Goal: Task Accomplishment & Management: Use online tool/utility

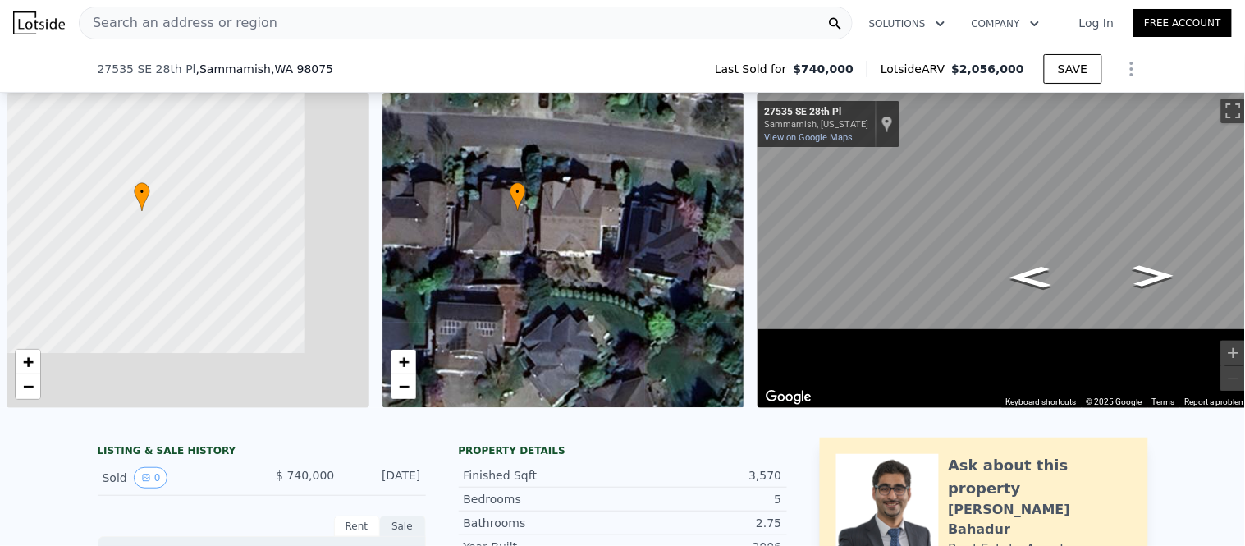
scroll to position [0, 4]
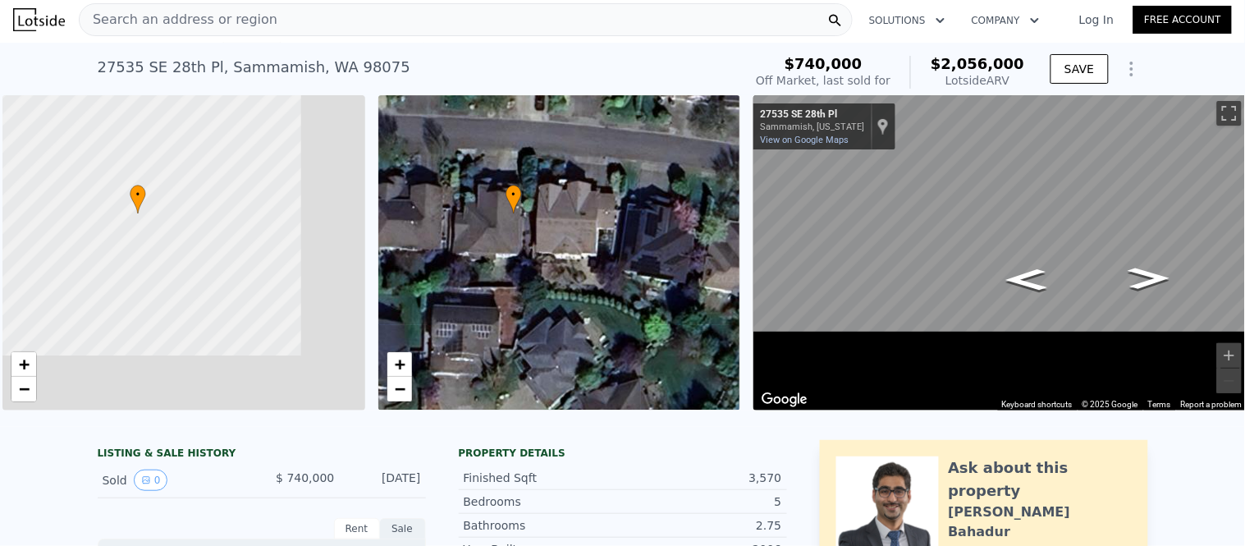
scroll to position [0, 0]
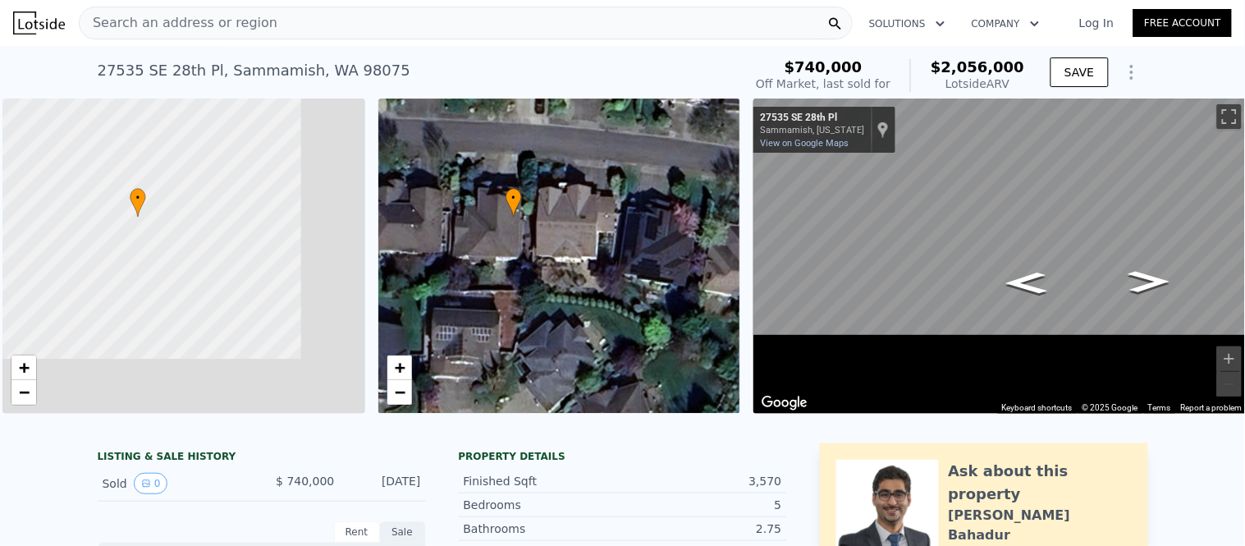
click at [153, 20] on span "Search an address or region" at bounding box center [179, 23] width 198 height 20
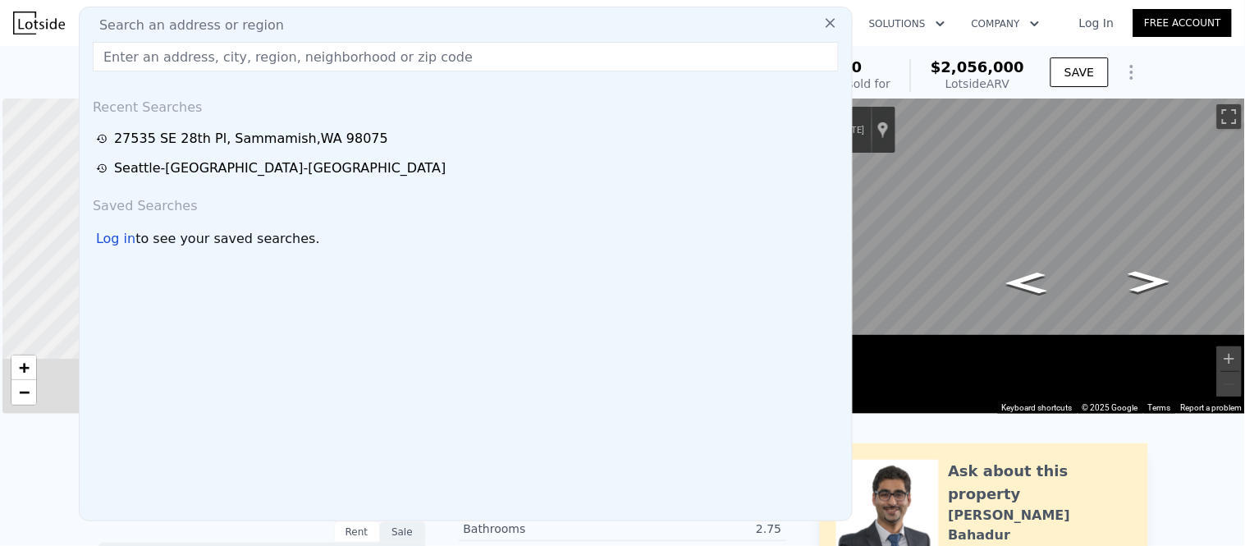
drag, startPoint x: 151, startPoint y: 20, endPoint x: 130, endPoint y: 44, distance: 32.6
paste input "9428 222nd Ave NE Redmond, WA 98053"
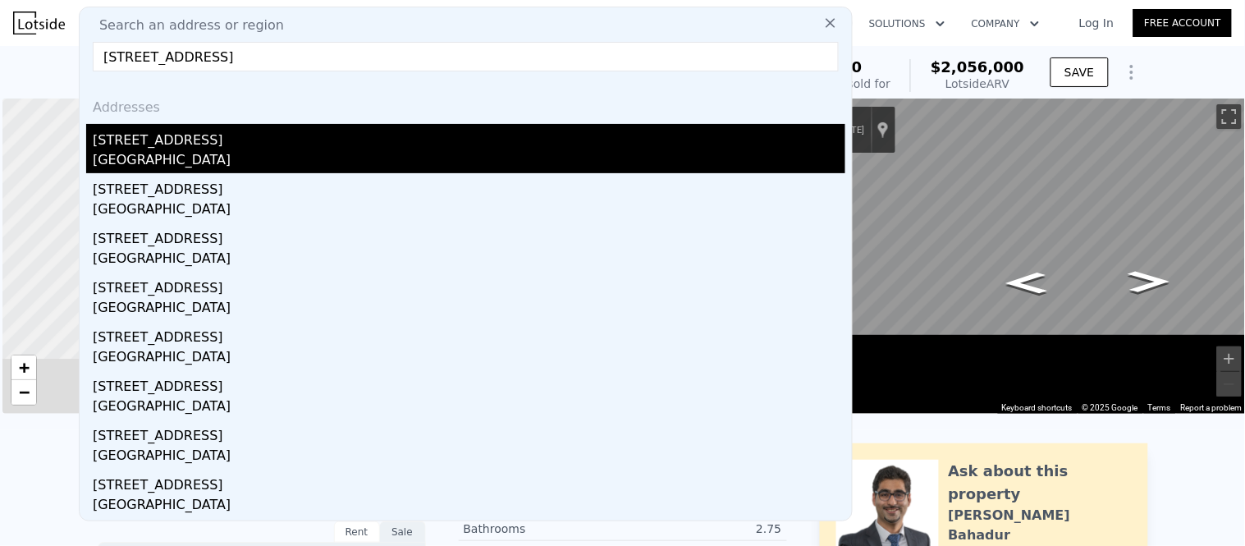
type input "9428 222nd Ave NE Redmond, WA 98053"
click at [148, 124] on div "9428 222nd Ave NE" at bounding box center [469, 137] width 753 height 26
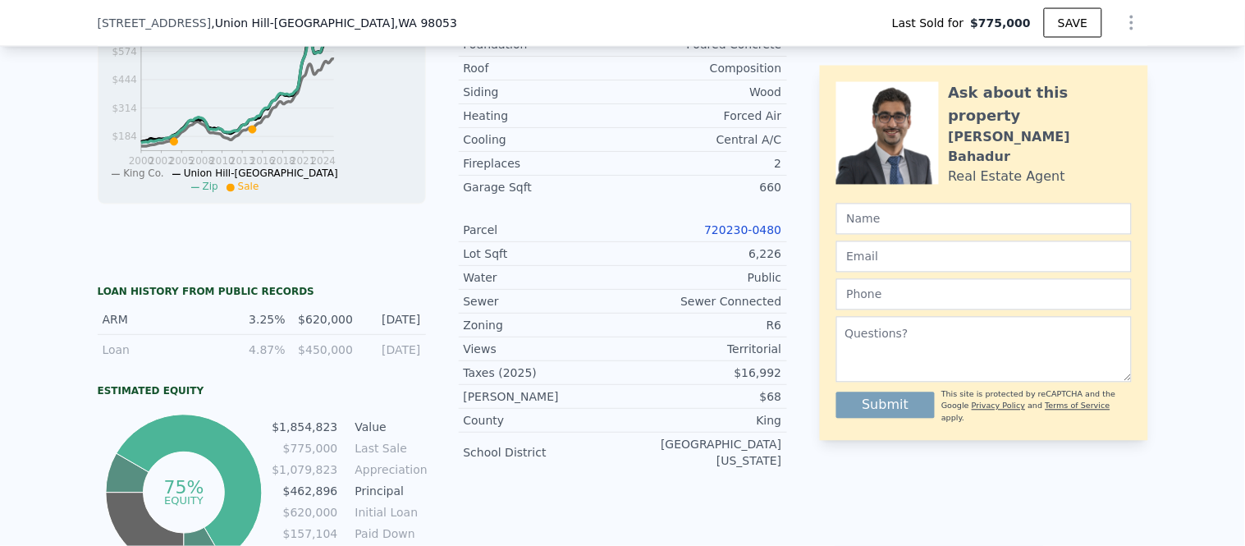
scroll to position [725, 0]
type input "$ 2,176,000"
type input "$ 1,129,378"
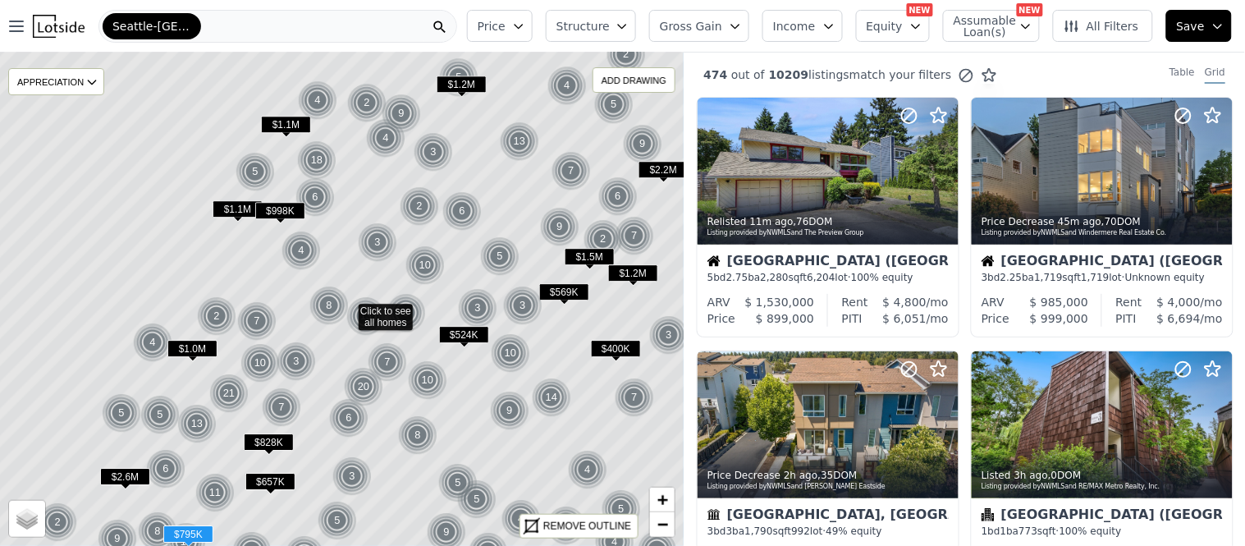
scroll to position [364, 0]
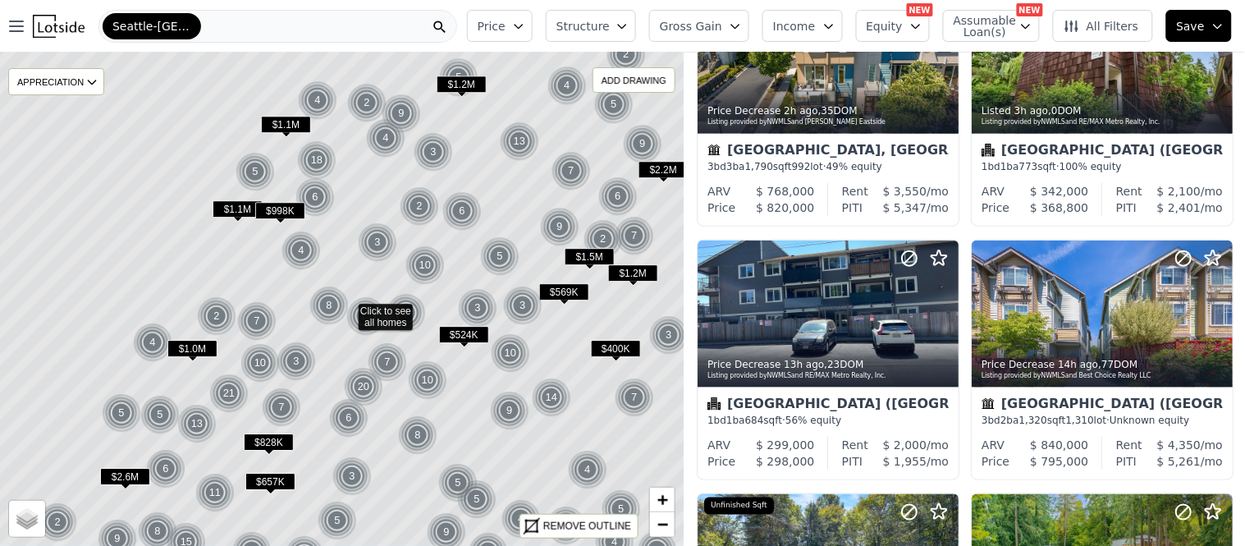
click at [1194, 277] on div "Relisted 11m ago , 76 DOM Listing provided by NWMLS and The Preview Group Seatt…" at bounding box center [964, 492] width 561 height 1521
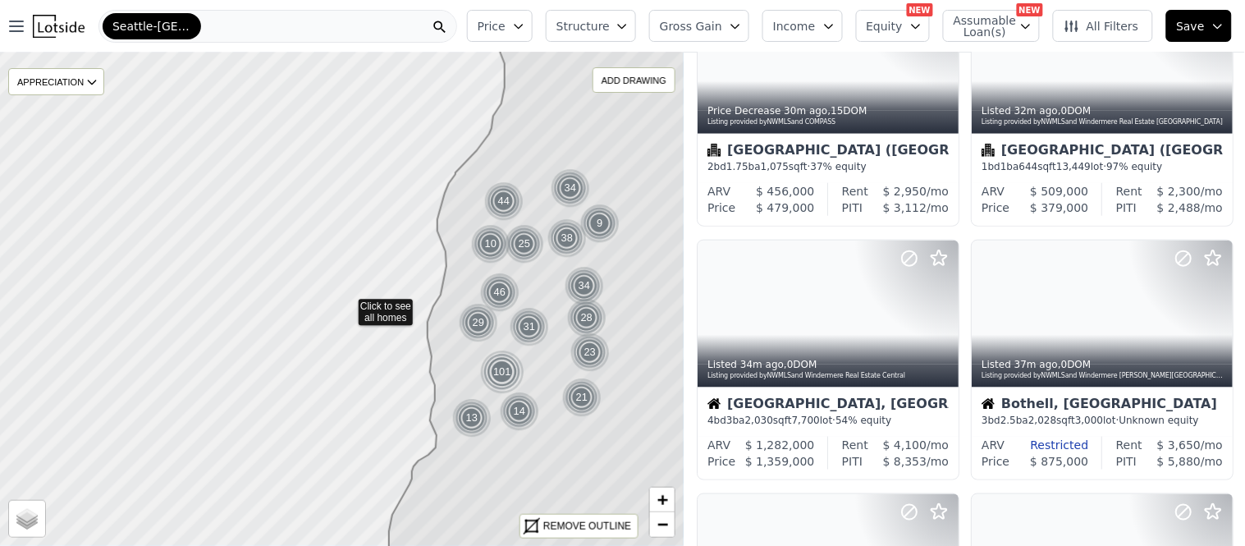
scroll to position [1126, 0]
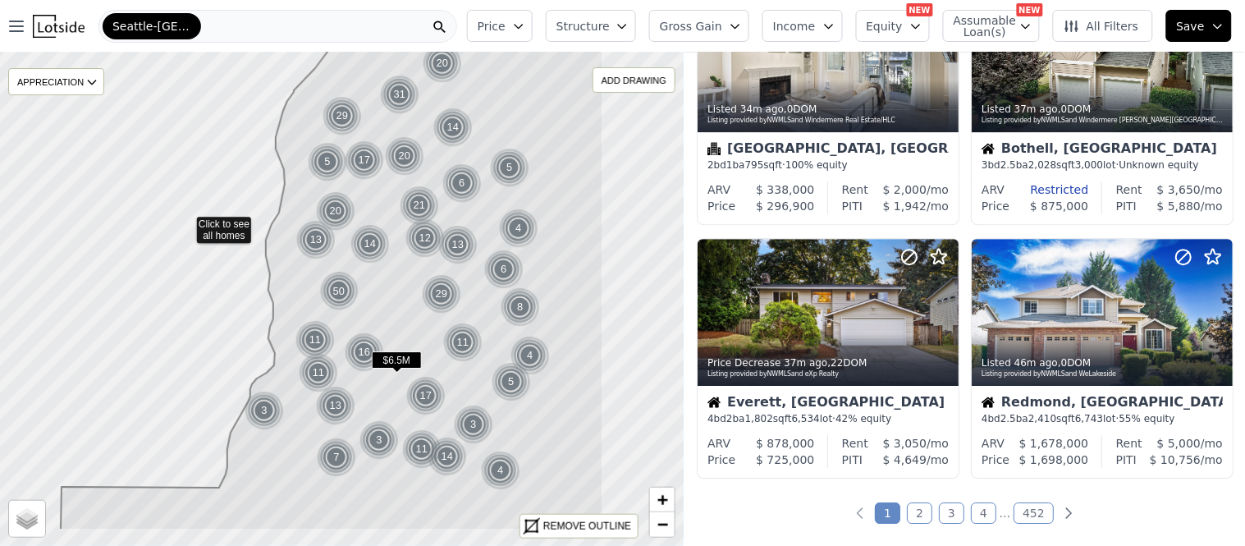
drag, startPoint x: 638, startPoint y: 348, endPoint x: 477, endPoint y: 266, distance: 181.3
click at [477, 266] on icon at bounding box center [332, 224] width 542 height 612
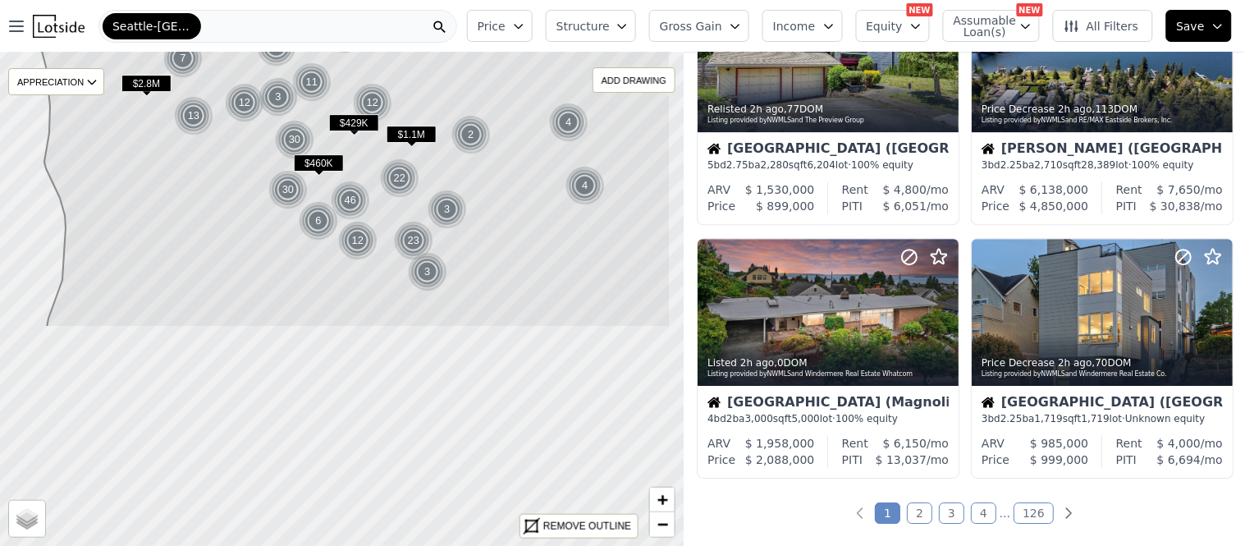
drag, startPoint x: 515, startPoint y: 396, endPoint x: 435, endPoint y: 135, distance: 272.8
click at [435, 135] on icon at bounding box center [352, 21] width 638 height 612
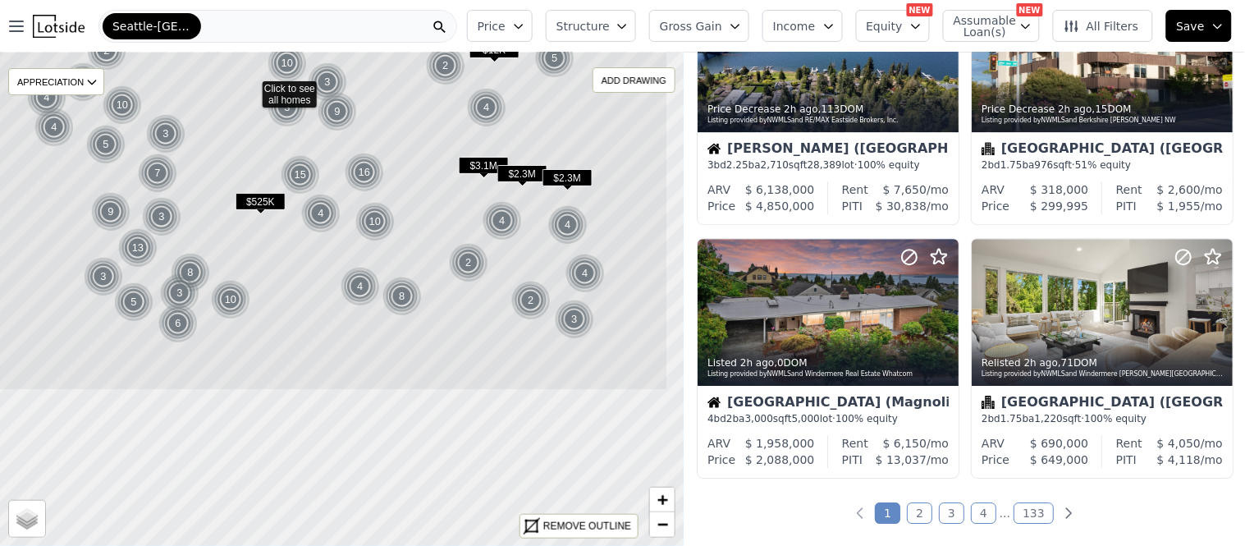
drag, startPoint x: 504, startPoint y: 379, endPoint x: 408, endPoint y: 158, distance: 241.5
click at [408, 158] on icon at bounding box center [259, 84] width 817 height 612
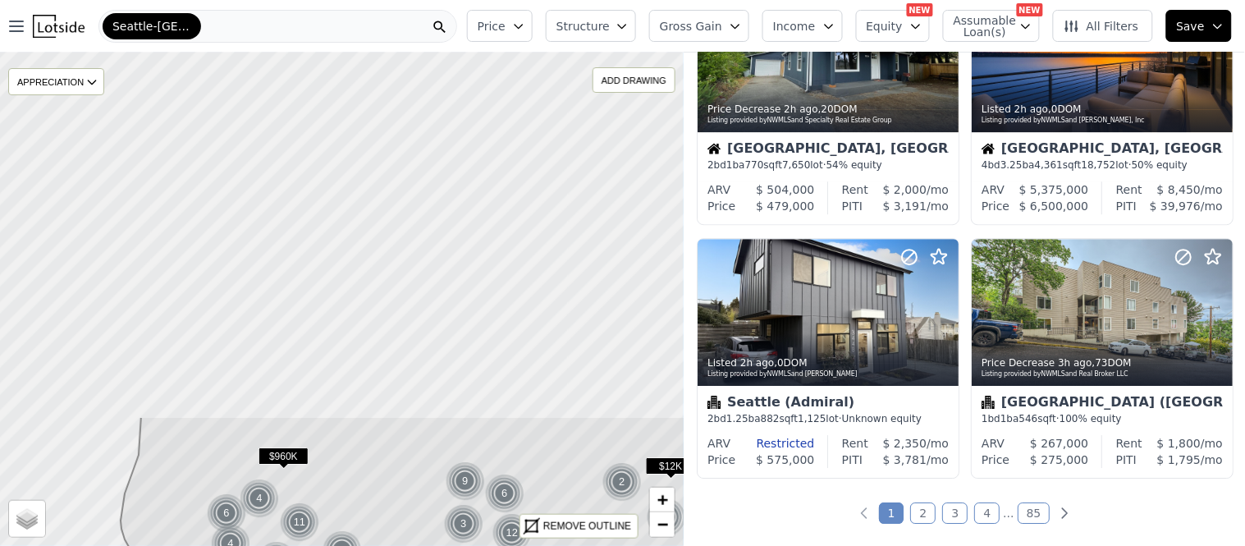
drag, startPoint x: 405, startPoint y: 130, endPoint x: 612, endPoint y: 580, distance: 496.1
click at [612, 545] on html "Open main menu Seattle-Tacoma-Bellevue Price Structure Gross Gain Income Equity…" at bounding box center [622, 273] width 1245 height 546
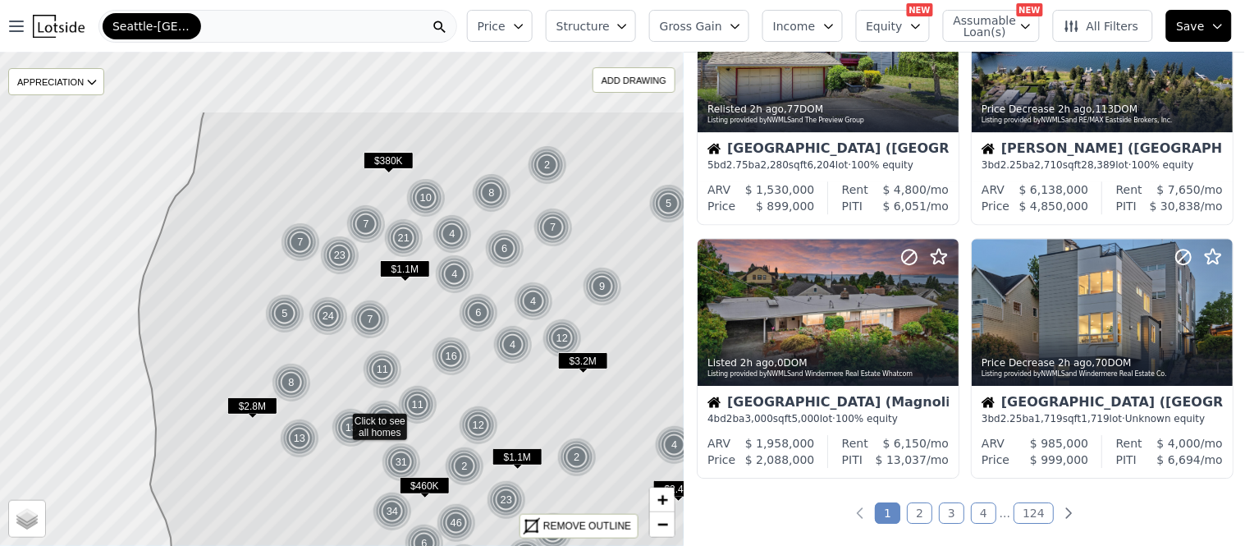
drag, startPoint x: 491, startPoint y: 264, endPoint x: 480, endPoint y: 365, distance: 101.5
click at [480, 365] on icon at bounding box center [449, 417] width 620 height 612
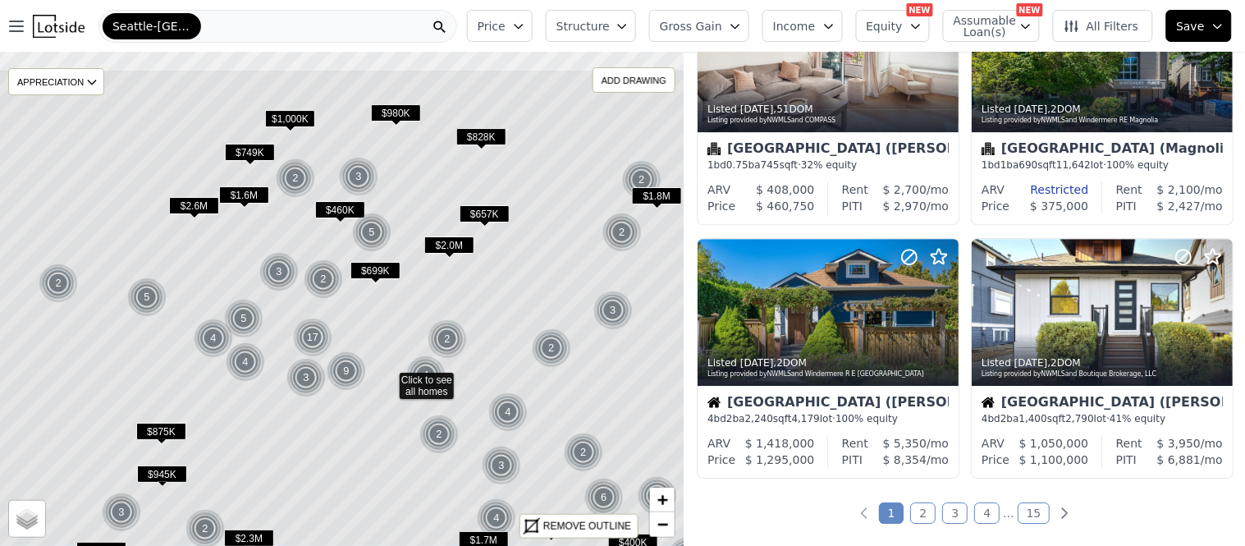
drag, startPoint x: 363, startPoint y: 225, endPoint x: 408, endPoint y: 304, distance: 90.8
click at [408, 304] on icon at bounding box center [388, 375] width 836 height 612
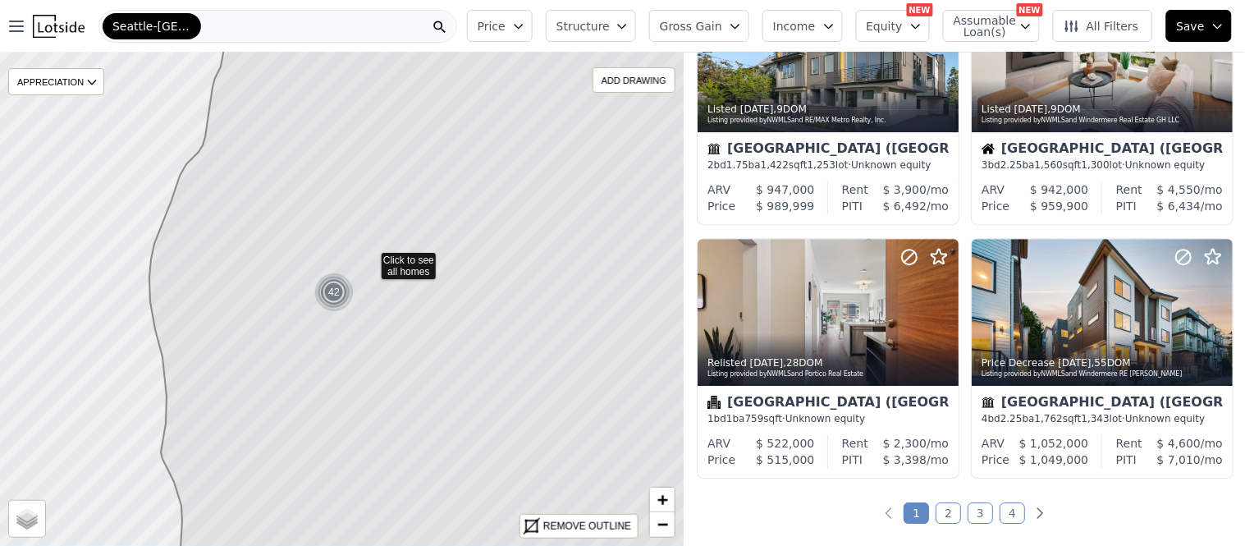
drag, startPoint x: 364, startPoint y: 422, endPoint x: 339, endPoint y: 336, distance: 89.1
click at [440, 325] on icon at bounding box center [468, 256] width 638 height 612
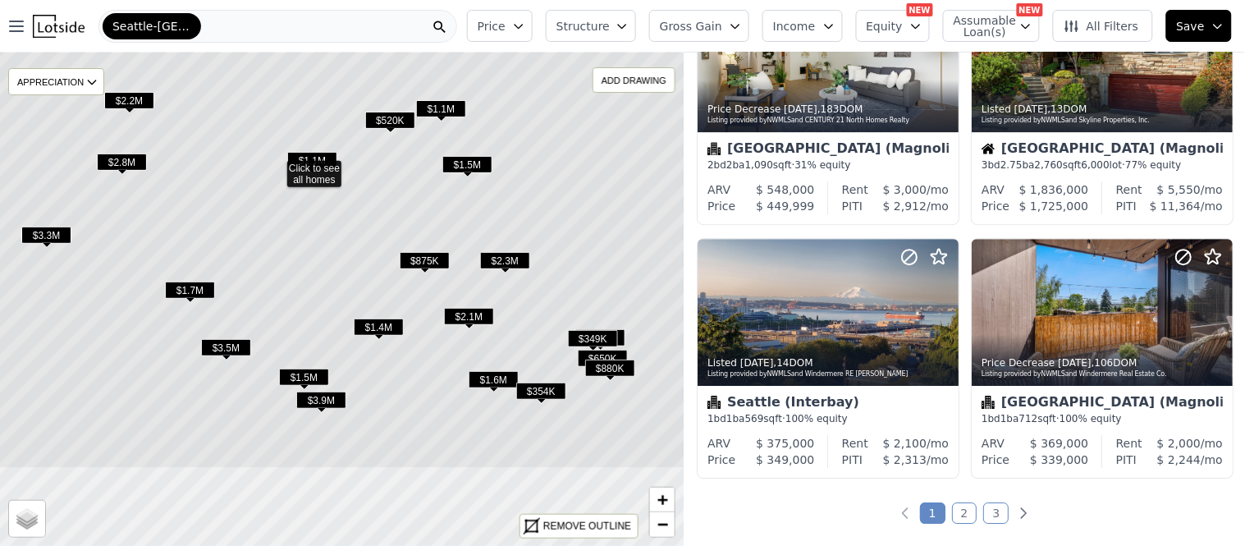
drag, startPoint x: 405, startPoint y: 346, endPoint x: 333, endPoint y: 202, distance: 160.4
click at [333, 202] on icon at bounding box center [275, 162] width 836 height 612
